Goal: Information Seeking & Learning: Learn about a topic

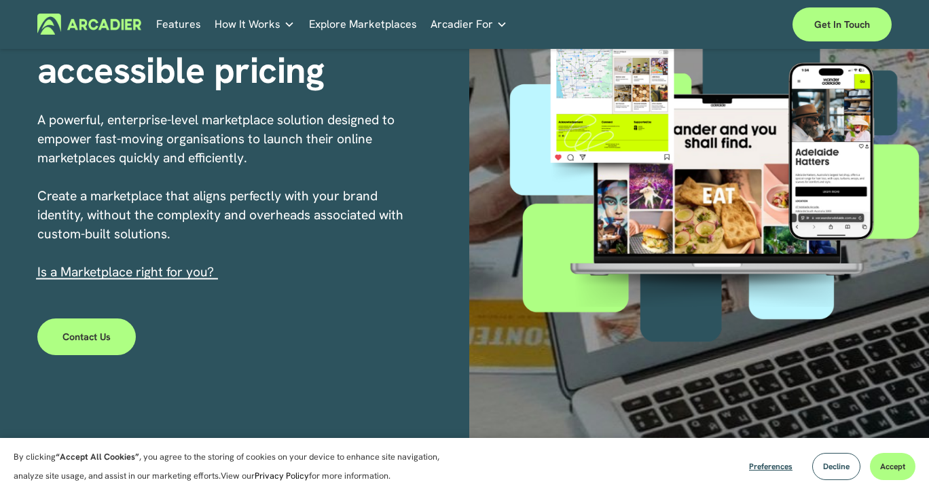
scroll to position [204, 0]
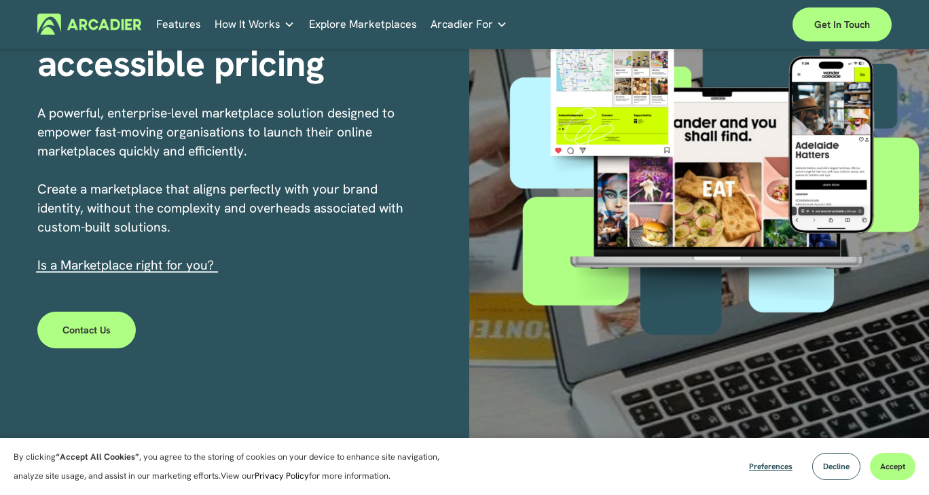
click at [154, 268] on link "s a Marketplace right for you?" at bounding box center [127, 265] width 173 height 17
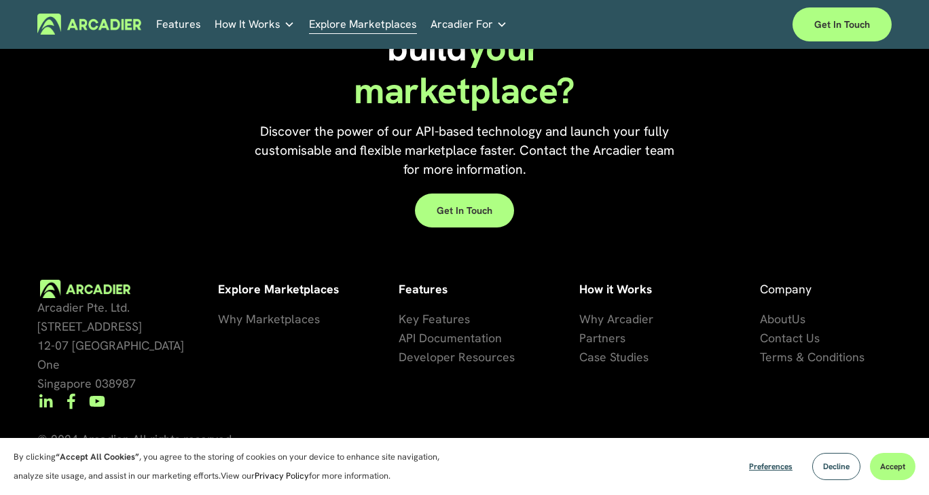
scroll to position [2872, 0]
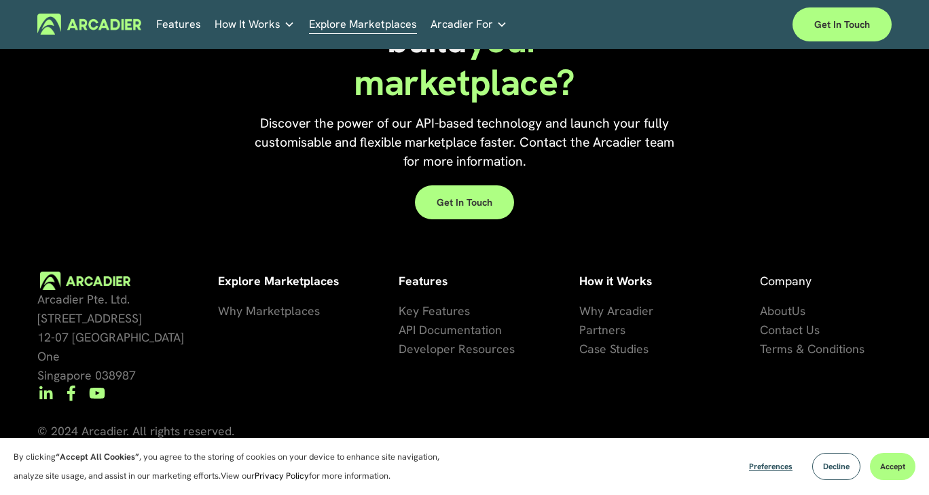
click at [285, 305] on span "Why Marketplaces" at bounding box center [269, 311] width 102 height 16
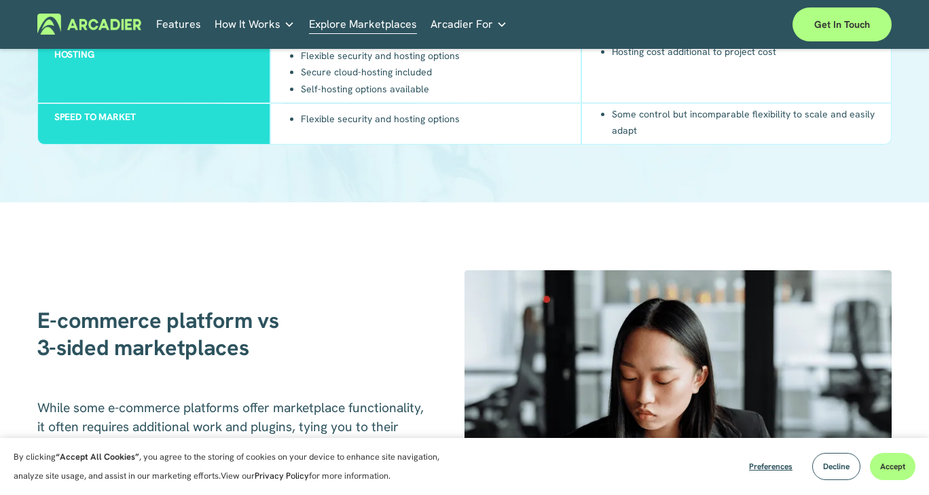
scroll to position [1222, 0]
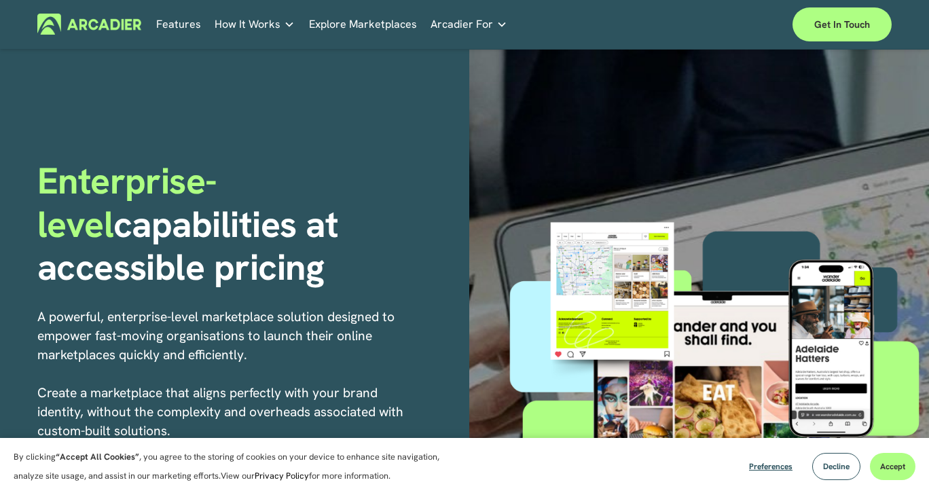
click at [0, 0] on link "Real Estate Whether you sell or rent out real estate, our marketplace tech seam…" at bounding box center [0, 0] width 0 height 0
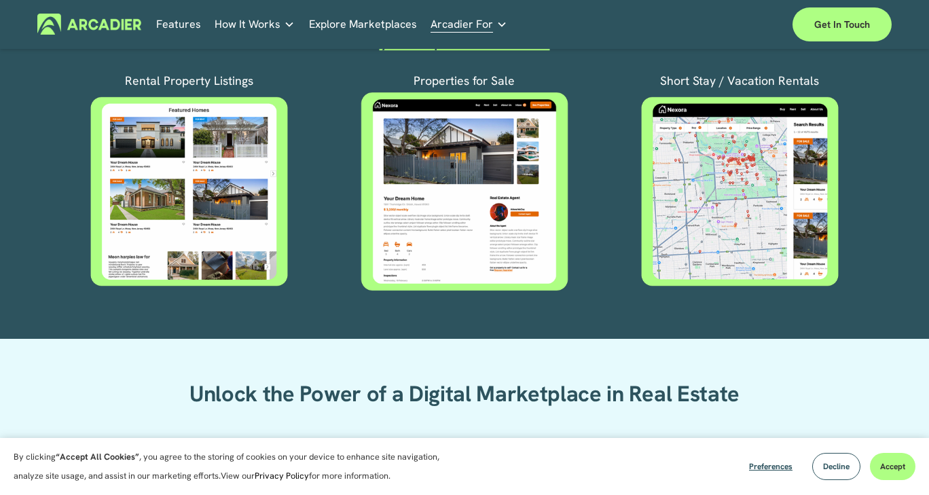
scroll to position [543, 0]
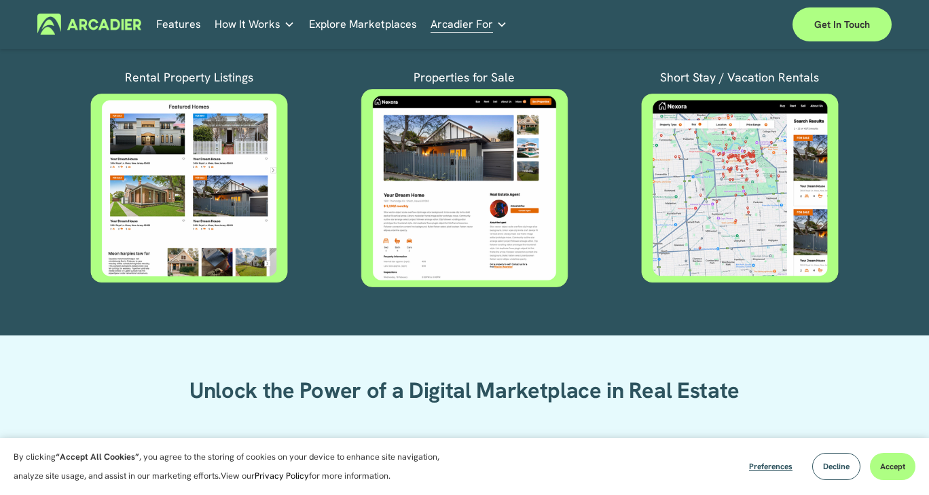
click at [790, 203] on div at bounding box center [740, 188] width 230 height 193
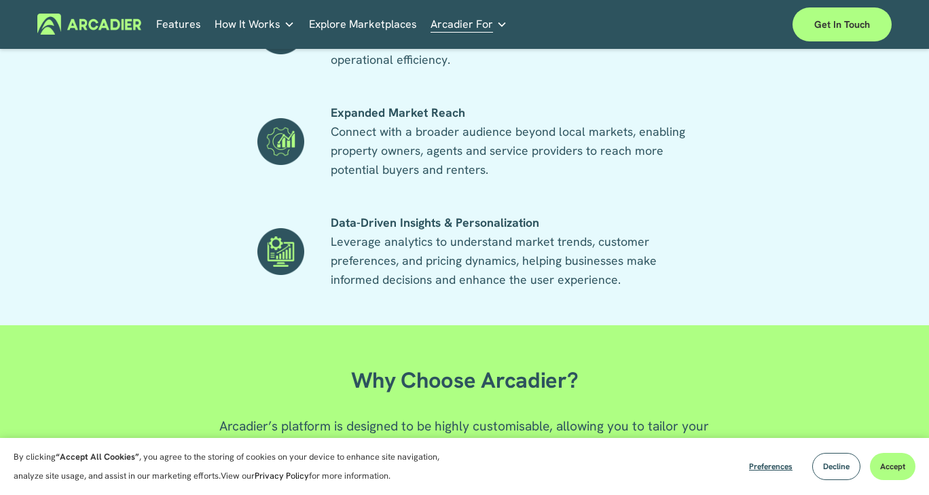
scroll to position [1018, 0]
